Goal: Information Seeking & Learning: Learn about a topic

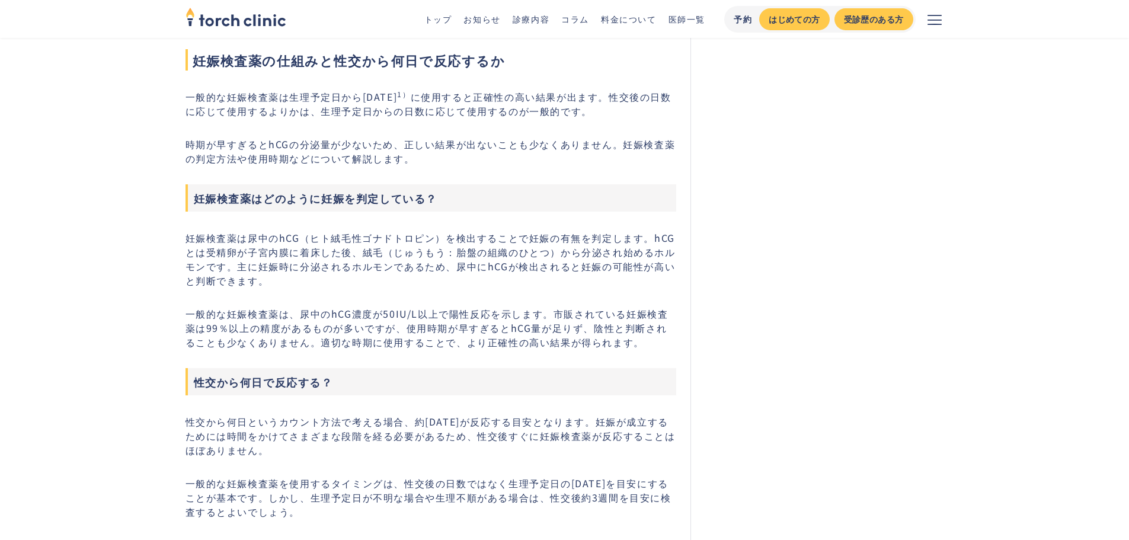
scroll to position [771, 0]
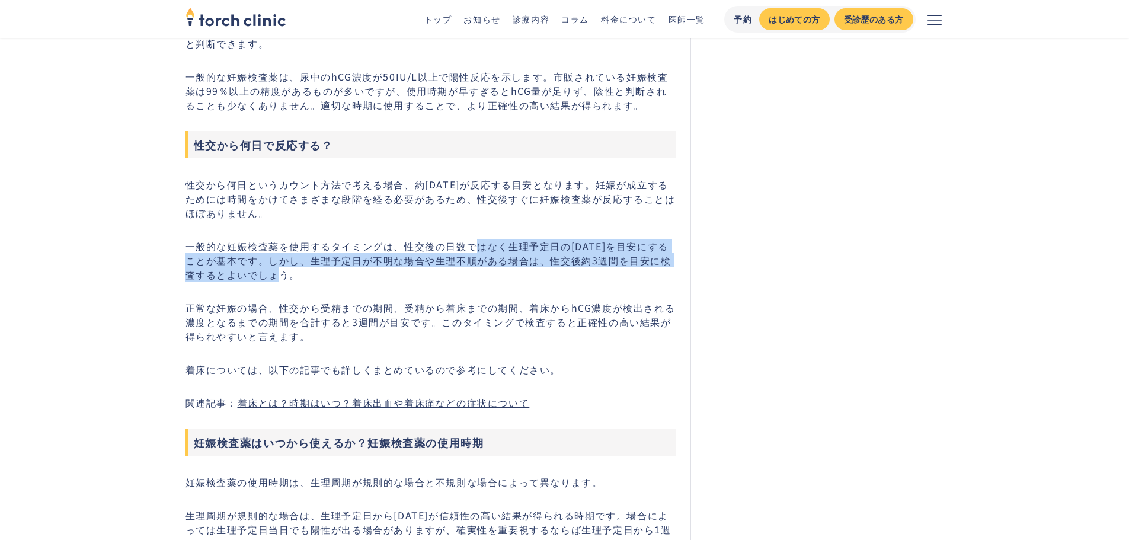
drag, startPoint x: 481, startPoint y: 250, endPoint x: 643, endPoint y: 272, distance: 163.3
click at [643, 272] on p "一般的な妊娠検査薬を使用するタイミングは、性交後の日数ではなく生理予定日の[DATE]を目安にすることが基本です。しかし、生理予定日が不明な場合や生理不順があ…" at bounding box center [431, 260] width 491 height 43
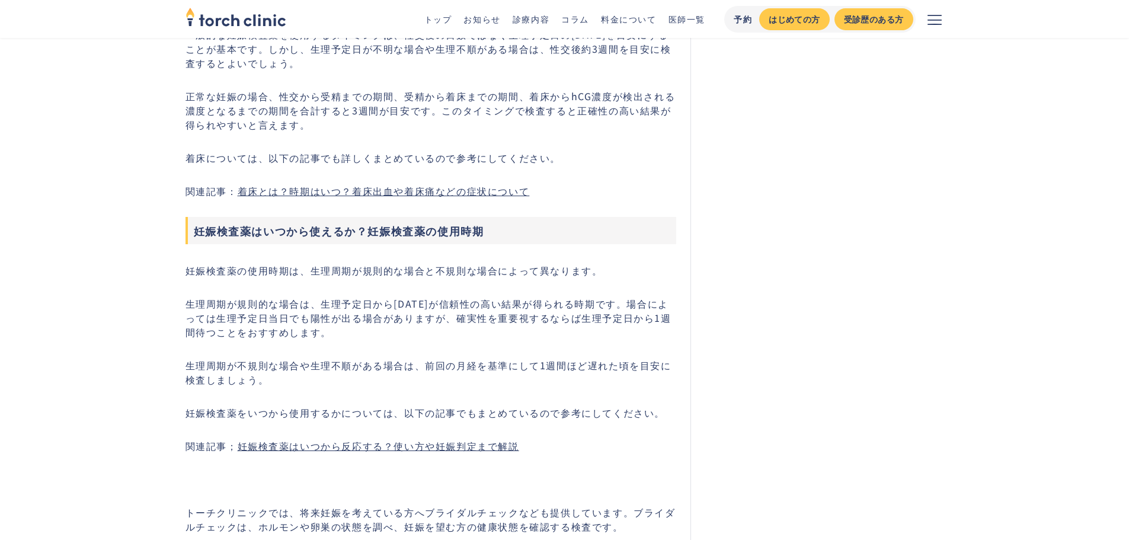
scroll to position [1008, 0]
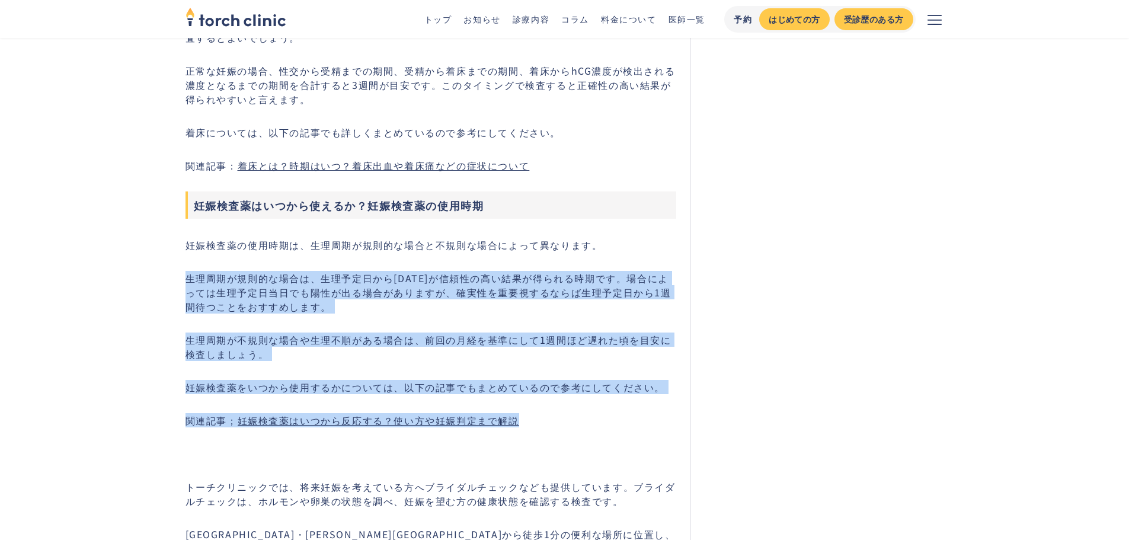
drag, startPoint x: 649, startPoint y: 228, endPoint x: 631, endPoint y: 408, distance: 180.6
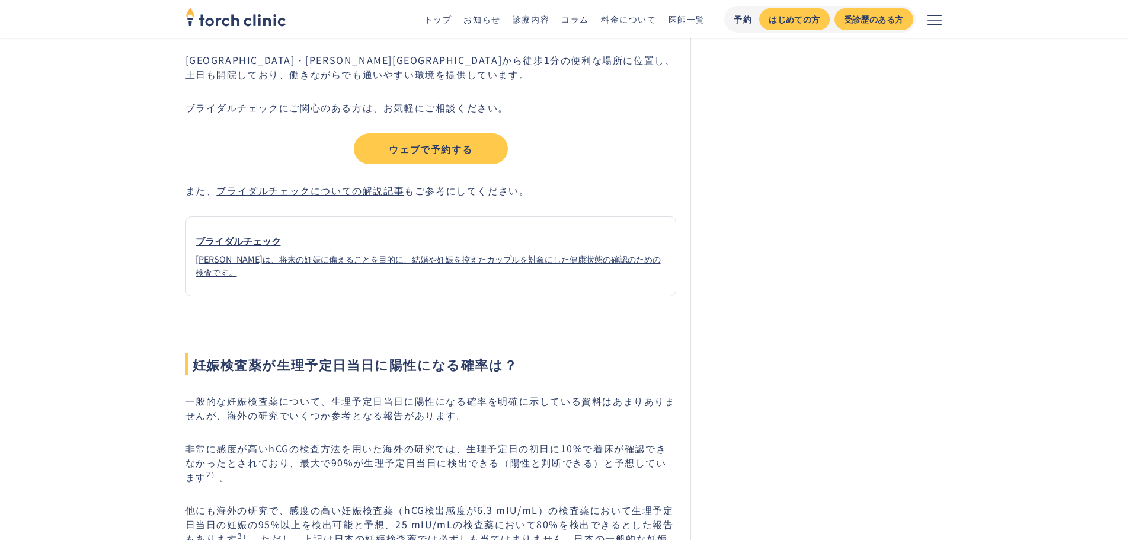
click at [641, 369] on span "妊娠検査薬が生理予定日当日に陽性になる確率は？" at bounding box center [431, 363] width 491 height 21
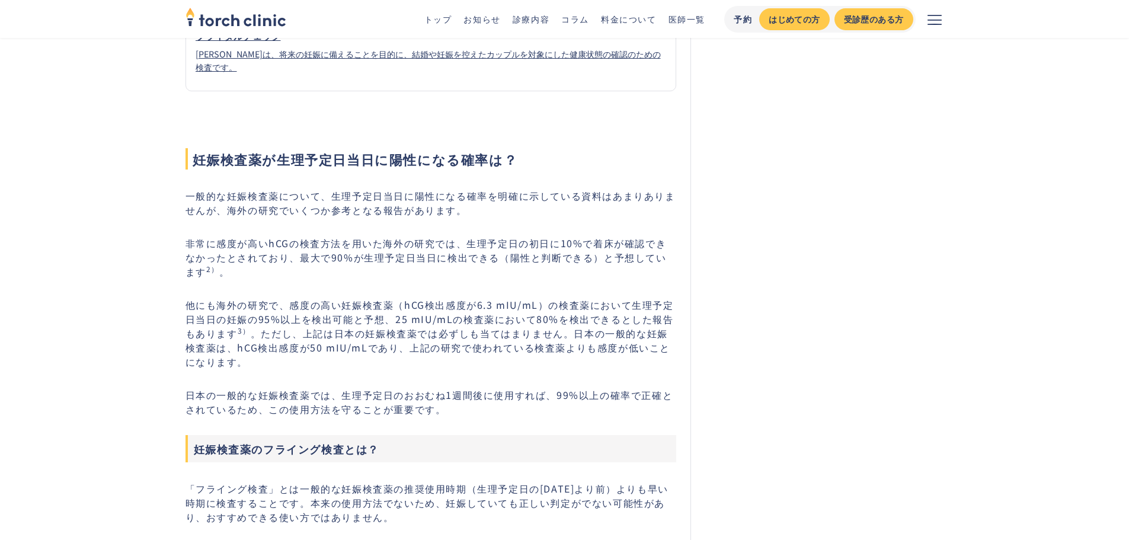
scroll to position [1660, 0]
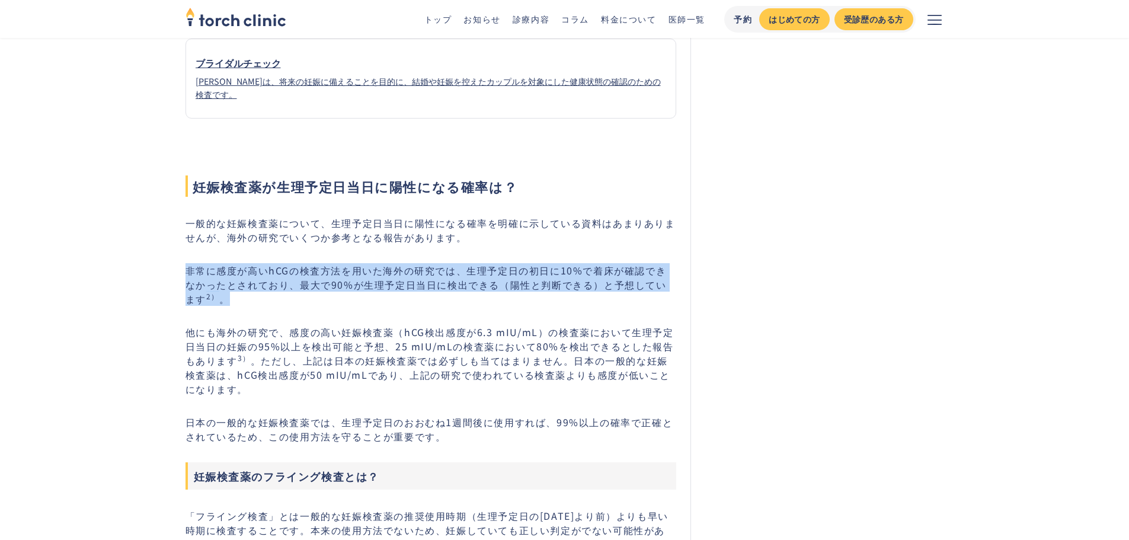
drag, startPoint x: 574, startPoint y: 237, endPoint x: 575, endPoint y: 301, distance: 64.6
click at [575, 300] on p "非常に感度が高いhCGの検査方法を用いた海外の研究では、生理予定日の初日に10%で着床が確認できなかったとされており、最大で90%が生理予定日当日に検出できる…" at bounding box center [431, 284] width 491 height 43
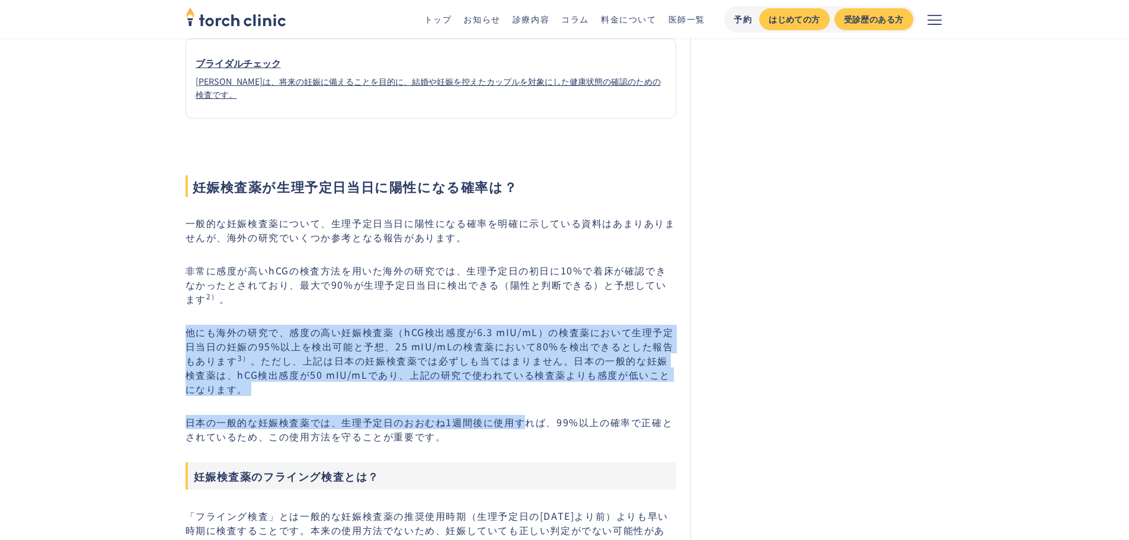
drag, startPoint x: 575, startPoint y: 300, endPoint x: 528, endPoint y: 401, distance: 111.1
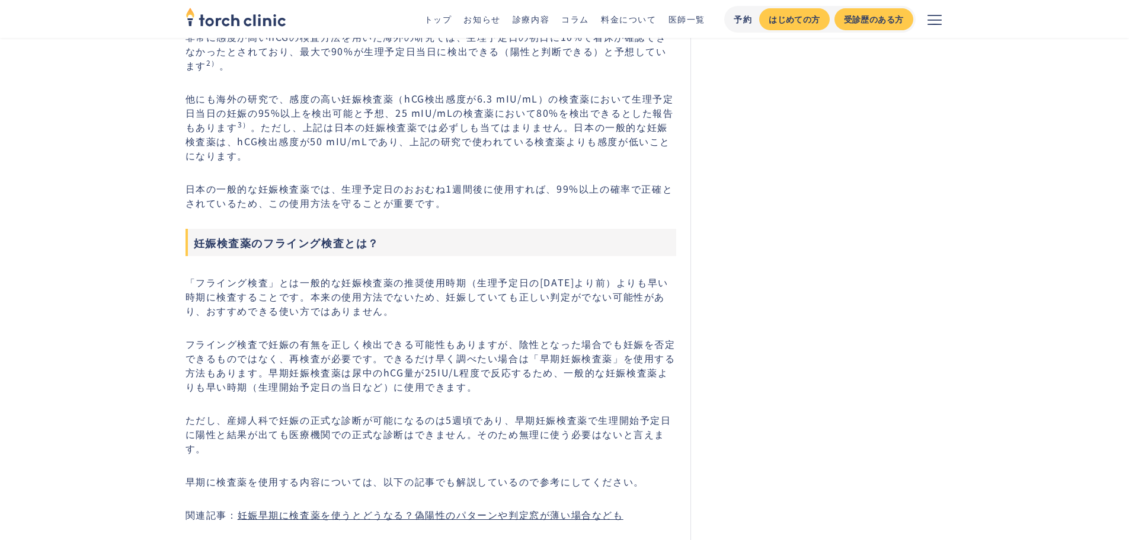
scroll to position [1897, 0]
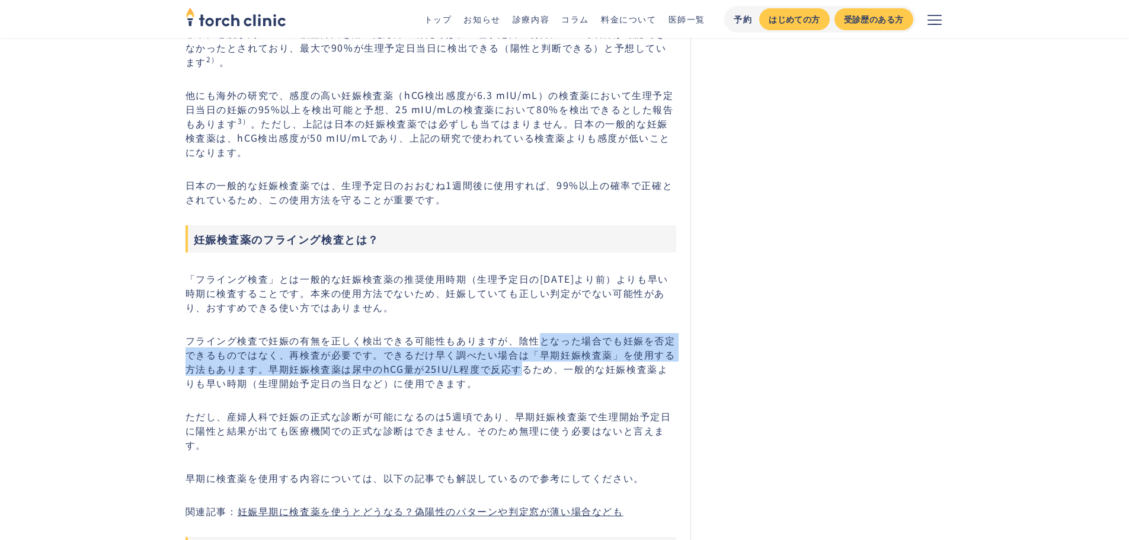
drag, startPoint x: 525, startPoint y: 365, endPoint x: 544, endPoint y: 329, distance: 40.8
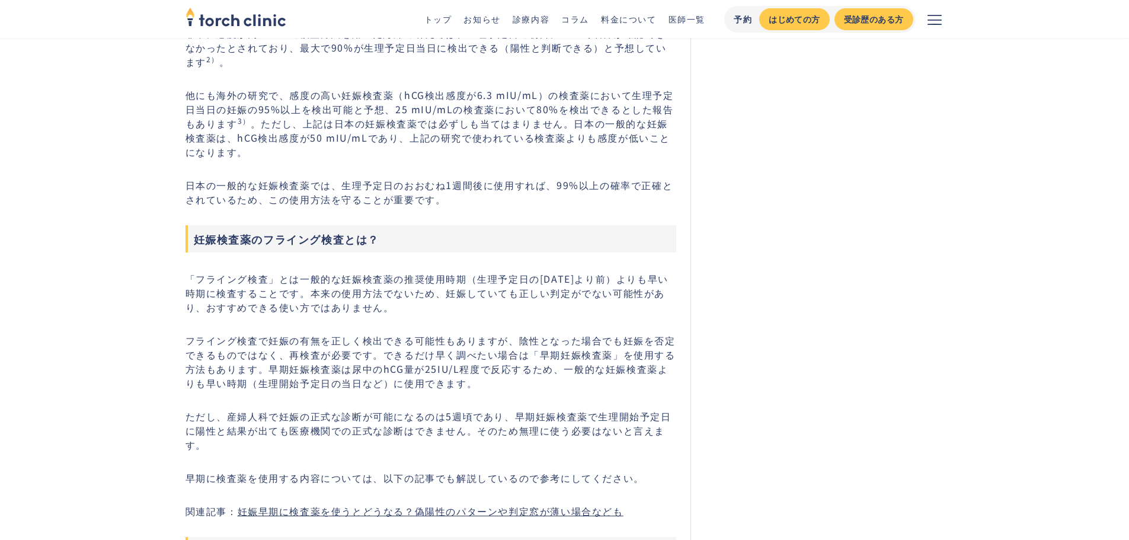
click at [471, 337] on p "フライング検査で妊娠の有無を正しく検出できる可能性もありますが、陰性となった場合でも妊娠を否定できるものではなく、再検査が必要です。できるだけ早く調べたい場合…" at bounding box center [431, 361] width 491 height 57
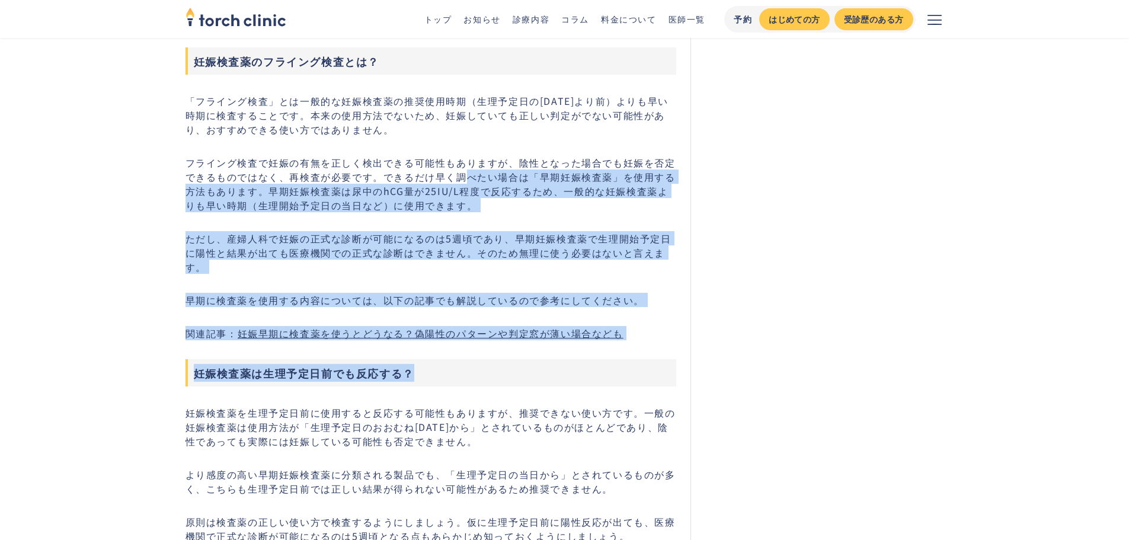
drag, startPoint x: 465, startPoint y: 356, endPoint x: 532, endPoint y: 341, distance: 69.2
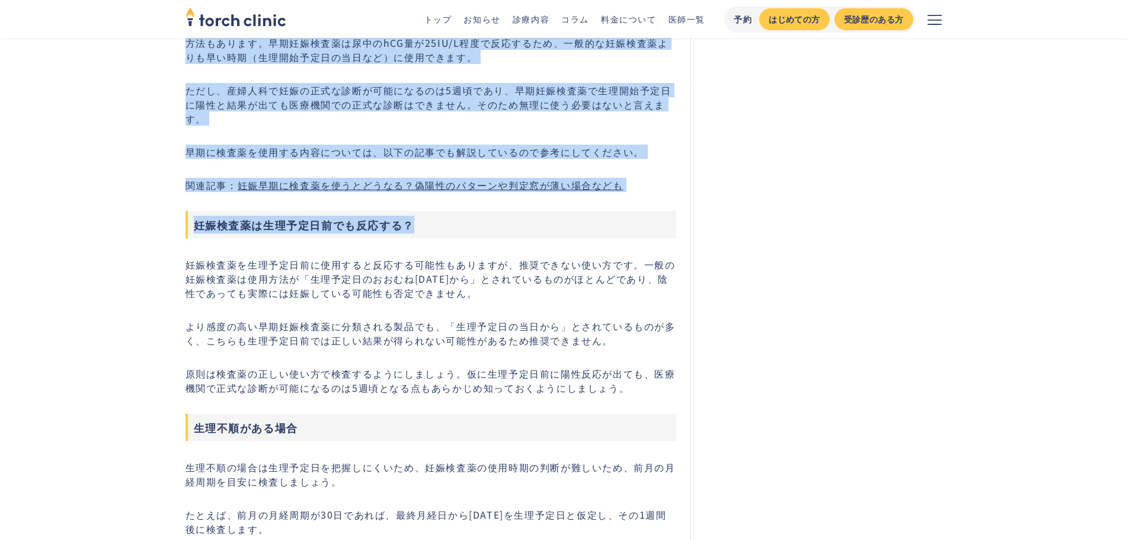
scroll to position [2253, 0]
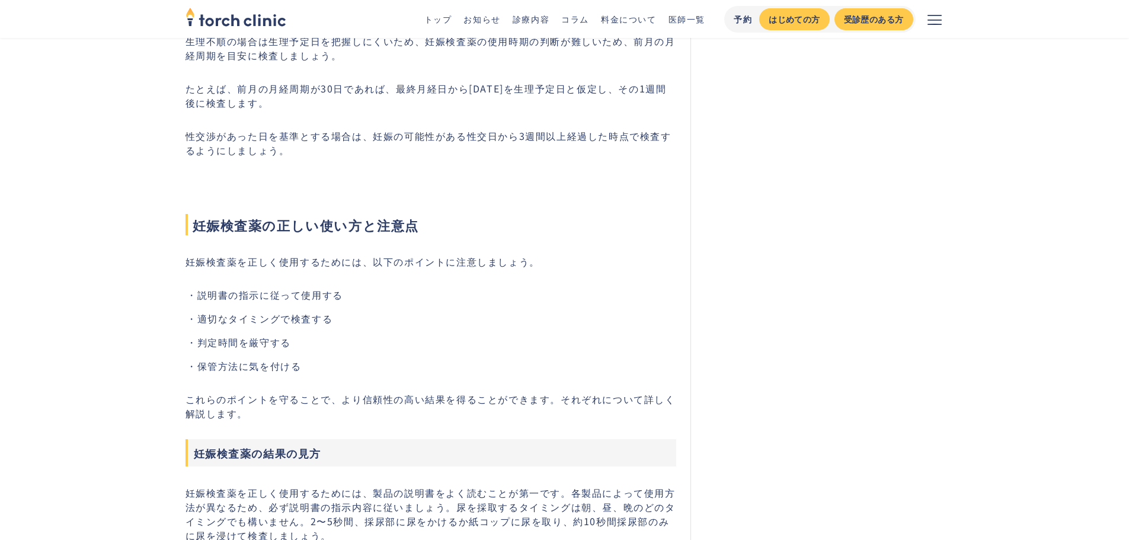
scroll to position [0, 0]
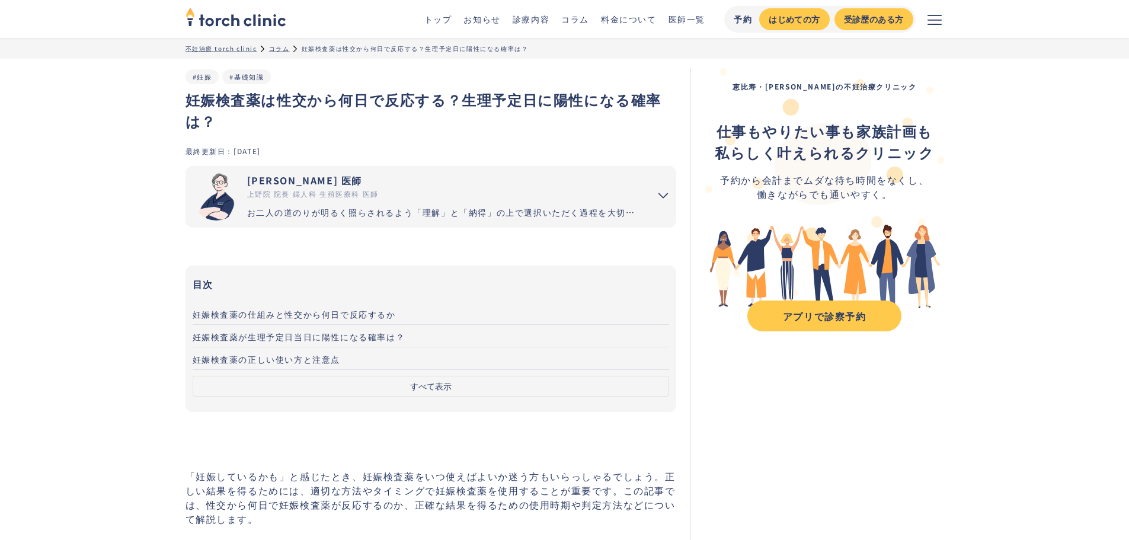
drag, startPoint x: 454, startPoint y: 264, endPoint x: 493, endPoint y: -72, distance: 338.4
